Goal: Task Accomplishment & Management: Use online tool/utility

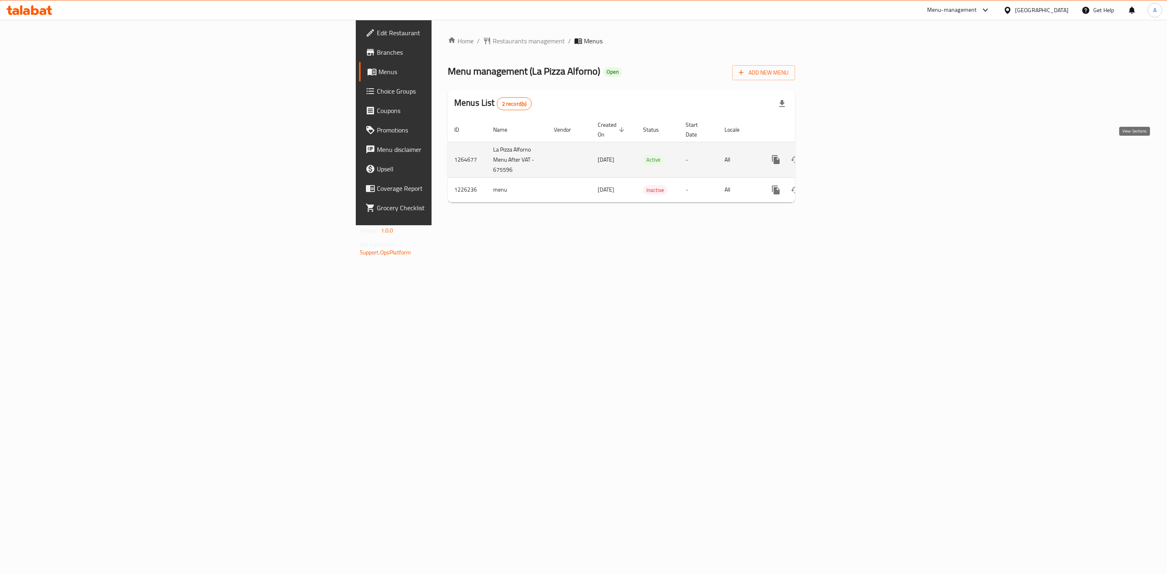
click at [839, 155] on icon "enhanced table" at bounding box center [834, 160] width 10 height 10
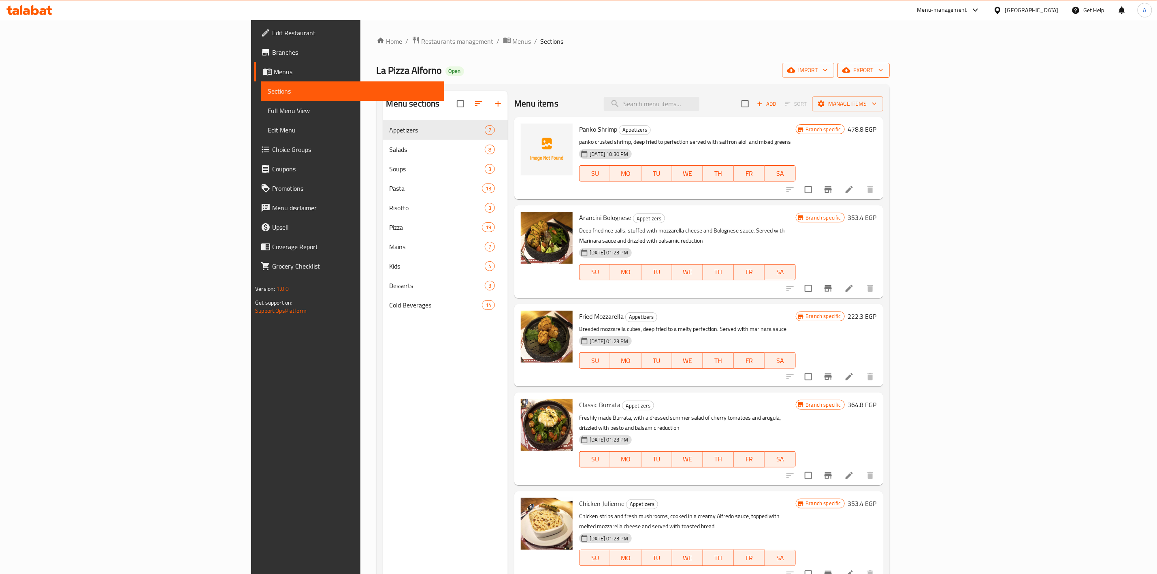
click at [883, 70] on span "export" at bounding box center [863, 70] width 39 height 10
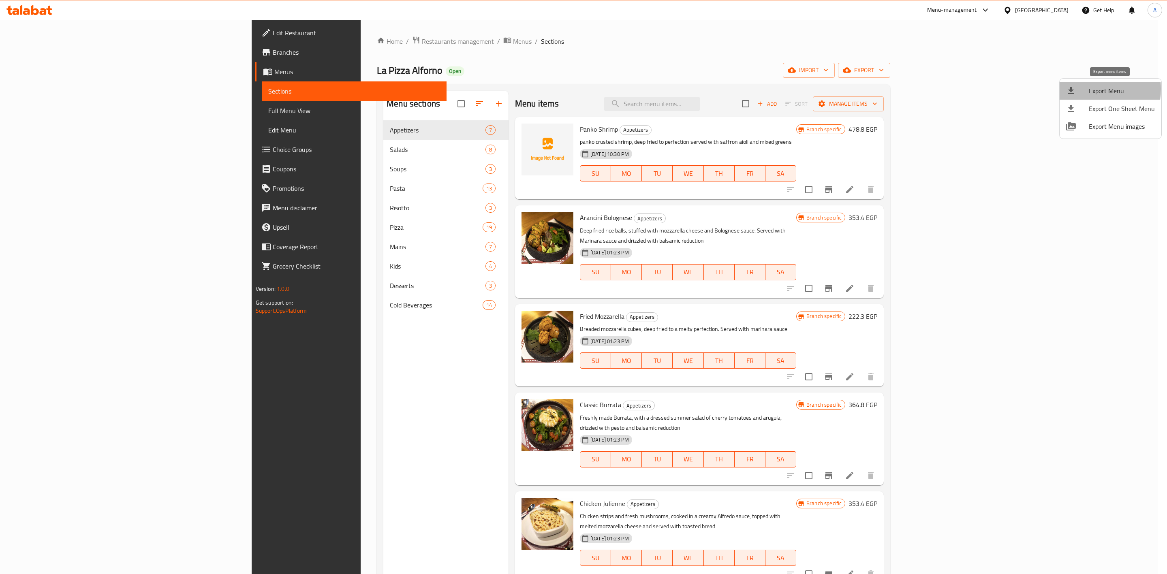
click at [1082, 89] on div at bounding box center [1077, 91] width 23 height 10
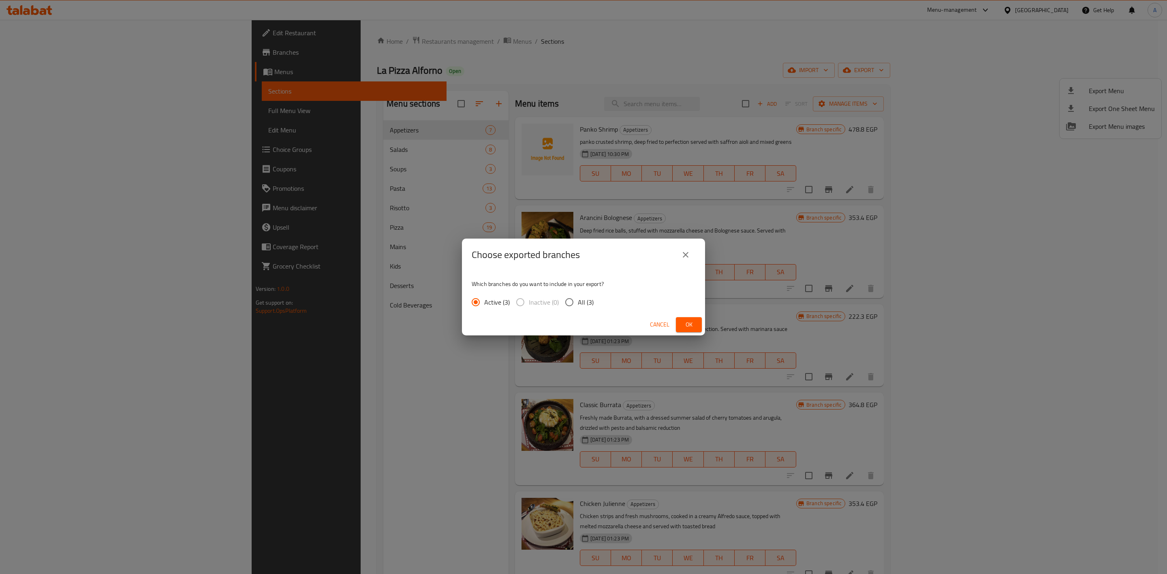
click at [569, 300] on input "All (3)" at bounding box center [569, 302] width 17 height 17
radio input "true"
click at [693, 321] on span "Ok" at bounding box center [688, 325] width 13 height 10
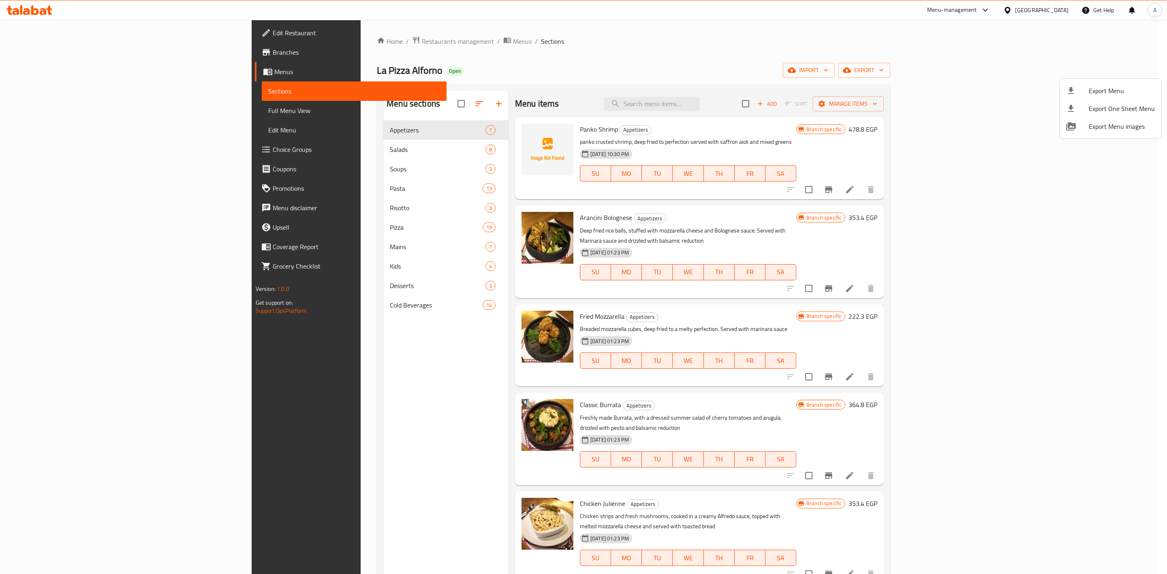
click at [87, 57] on div at bounding box center [583, 287] width 1167 height 574
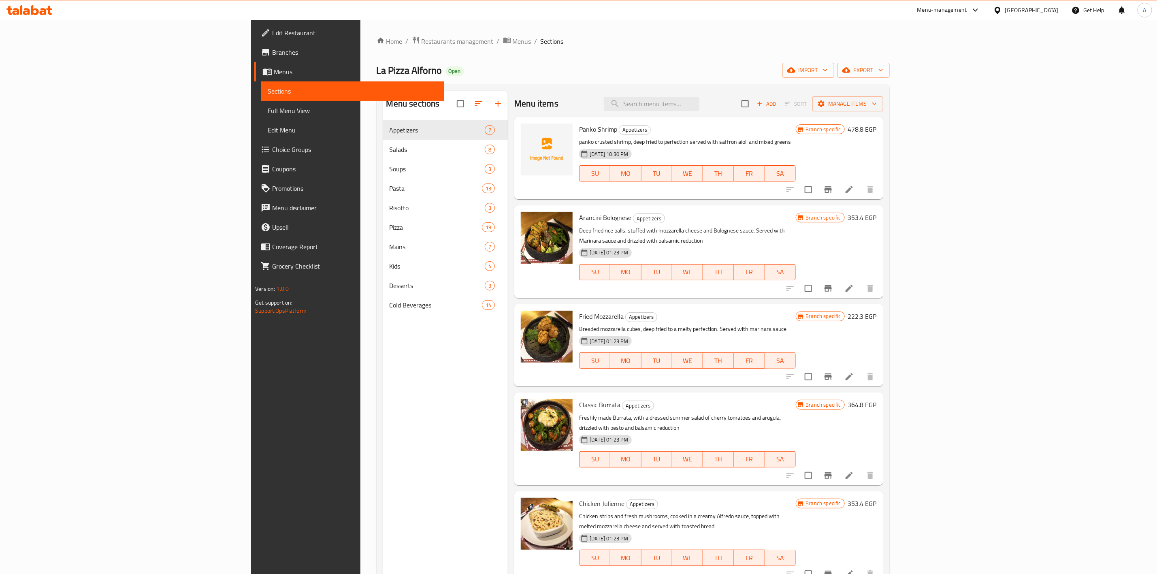
click at [272, 56] on span "Branches" at bounding box center [355, 52] width 166 height 10
